Goal: Obtain resource: Obtain resource

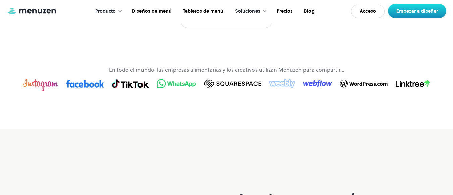
scroll to position [467, 0]
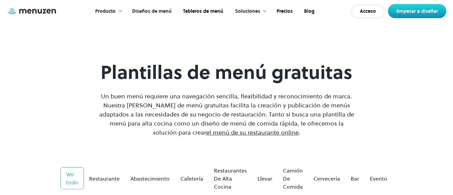
click at [244, 133] on font "el menú de su restaurante online" at bounding box center [252, 132] width 93 height 8
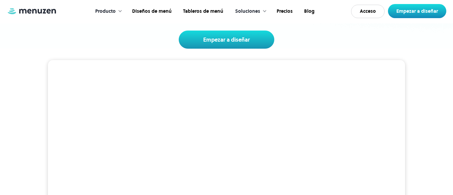
scroll to position [101, 0]
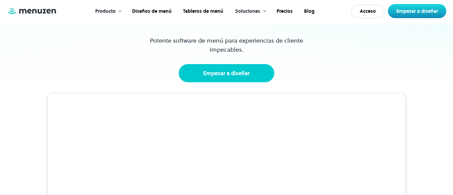
click at [233, 76] on font "Empezar a diseñar" at bounding box center [226, 72] width 47 height 7
